Goal: Find specific page/section: Find specific page/section

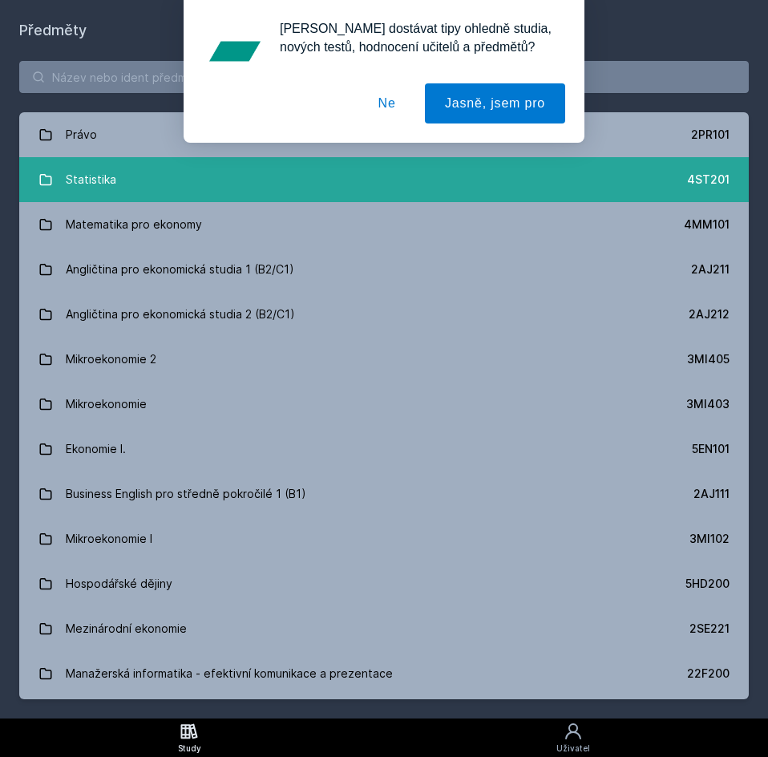
drag, startPoint x: 395, startPoint y: 102, endPoint x: 641, endPoint y: 158, distance: 252.4
click at [395, 101] on button "Ne" at bounding box center [387, 103] width 58 height 40
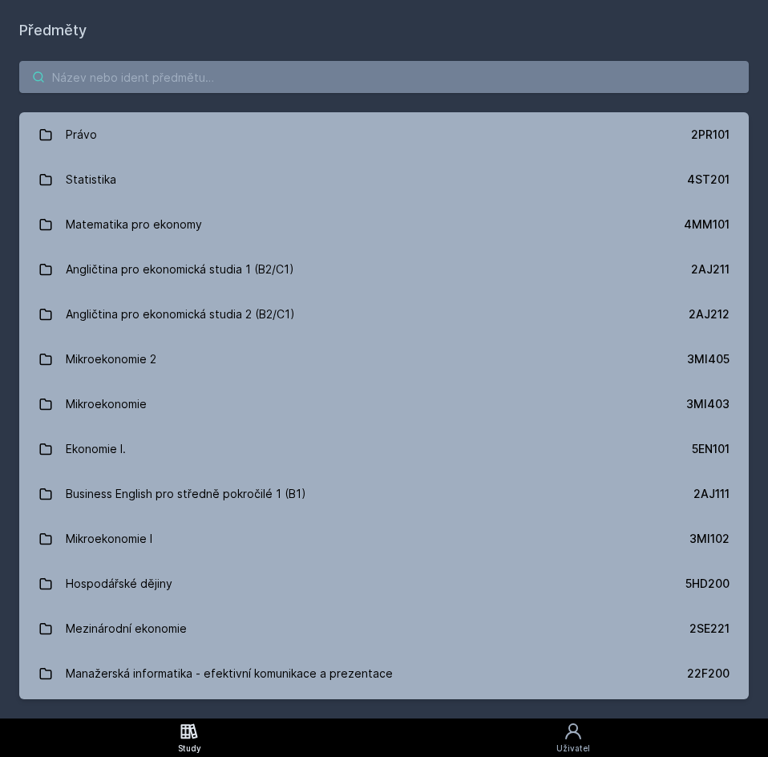
click at [182, 74] on input "search" at bounding box center [383, 77] width 729 height 32
paste input "3PA541 Řízení odměňování"
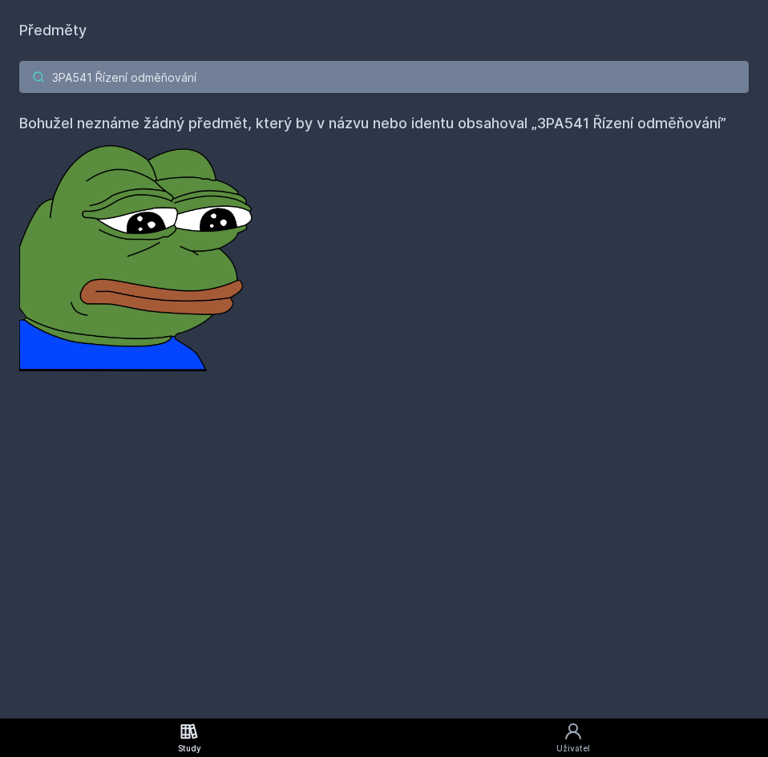
drag, startPoint x: 232, startPoint y: 66, endPoint x: 93, endPoint y: 71, distance: 139.6
click at [93, 71] on input "3PA541 Řízení odměňování" at bounding box center [383, 77] width 729 height 32
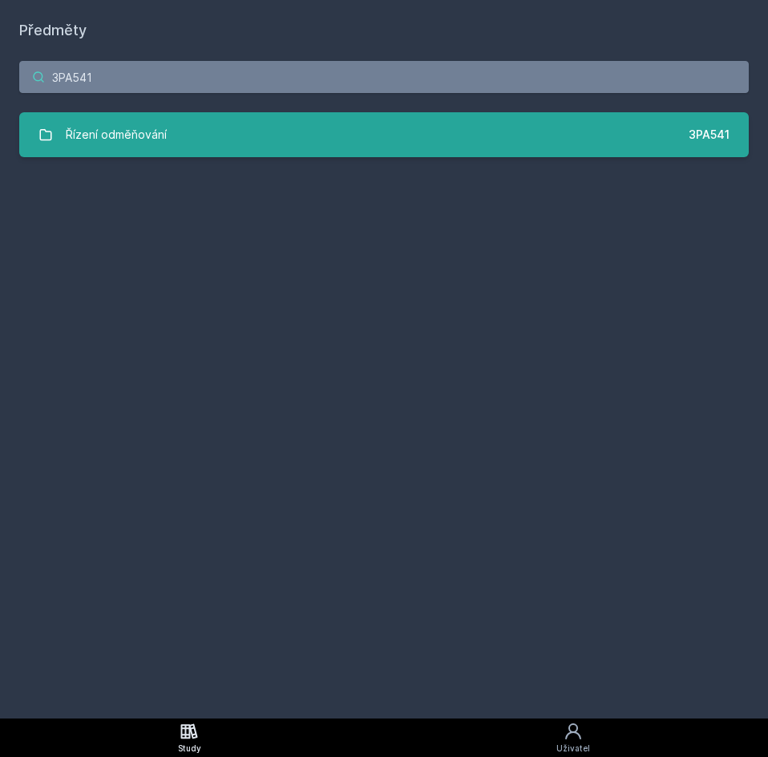
type input "3PA541"
click at [163, 141] on div "Řízení odměňování" at bounding box center [116, 135] width 101 height 32
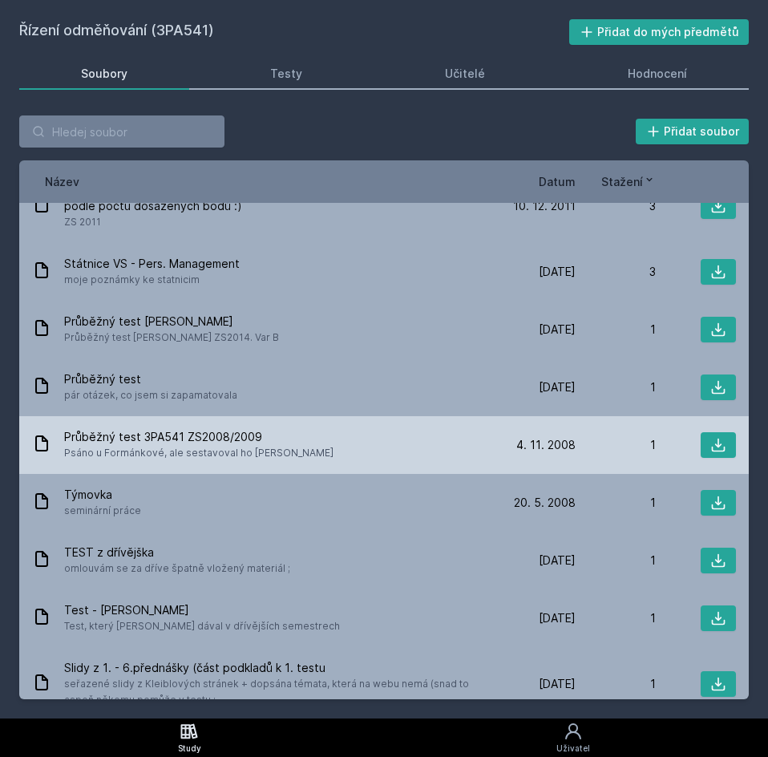
scroll to position [344, 0]
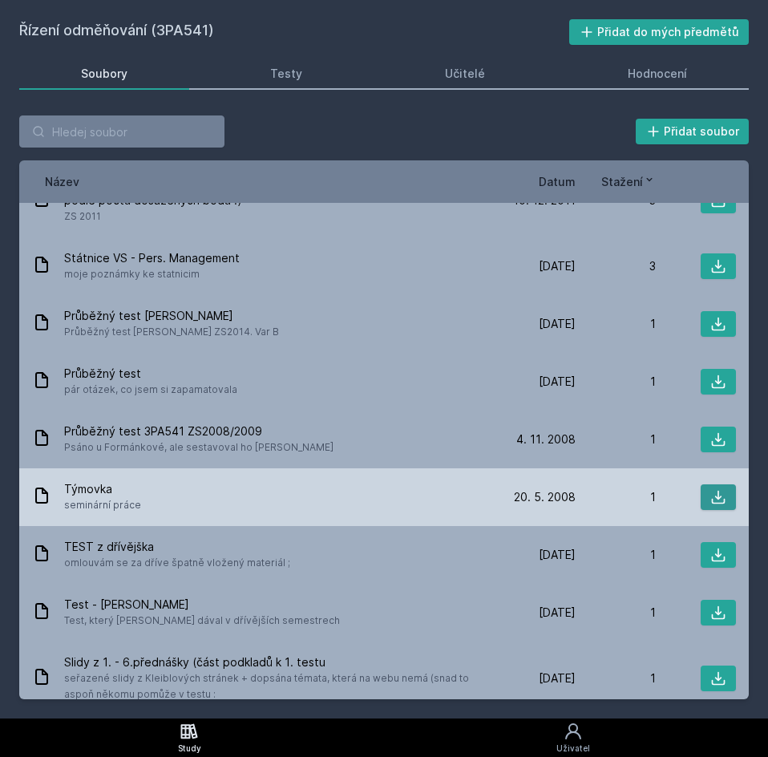
click at [711, 489] on icon at bounding box center [718, 497] width 16 height 16
